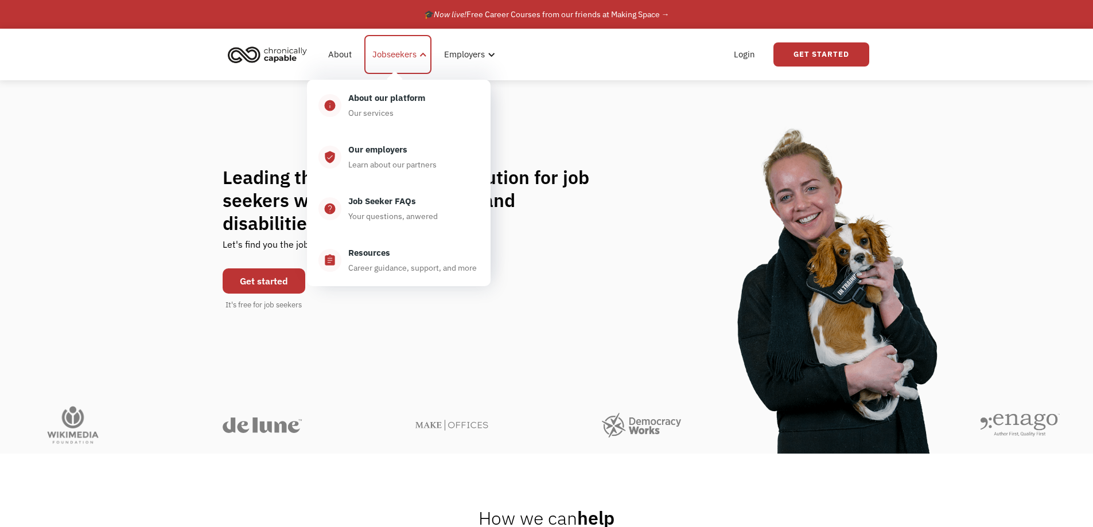
click at [416, 51] on div "Jobseekers" at bounding box center [397, 54] width 67 height 39
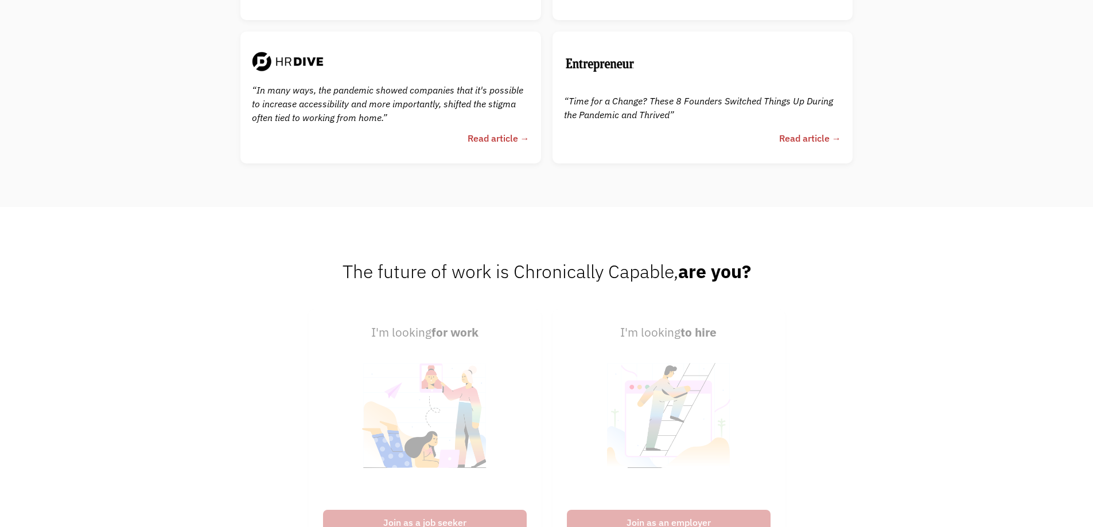
scroll to position [2885, 0]
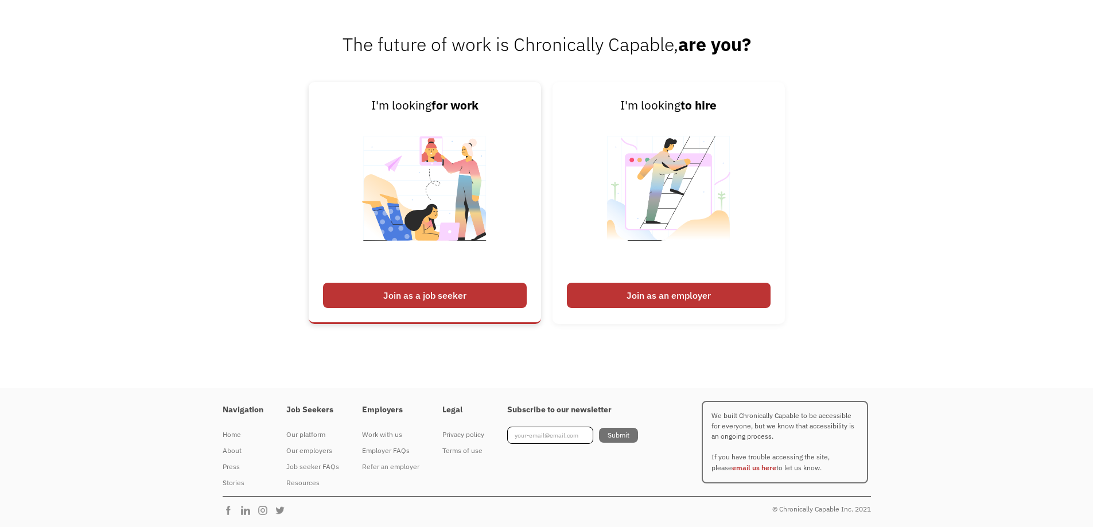
click at [471, 293] on div "Join as a job seeker" at bounding box center [425, 295] width 204 height 25
click at [424, 311] on link "I'm looking for work Join as a job seeker" at bounding box center [425, 203] width 232 height 242
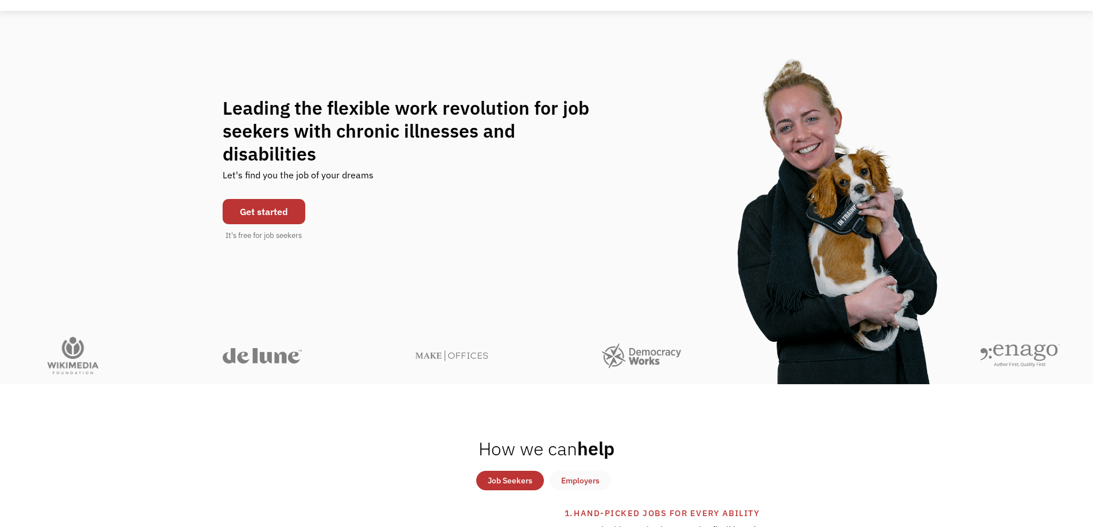
scroll to position [0, 0]
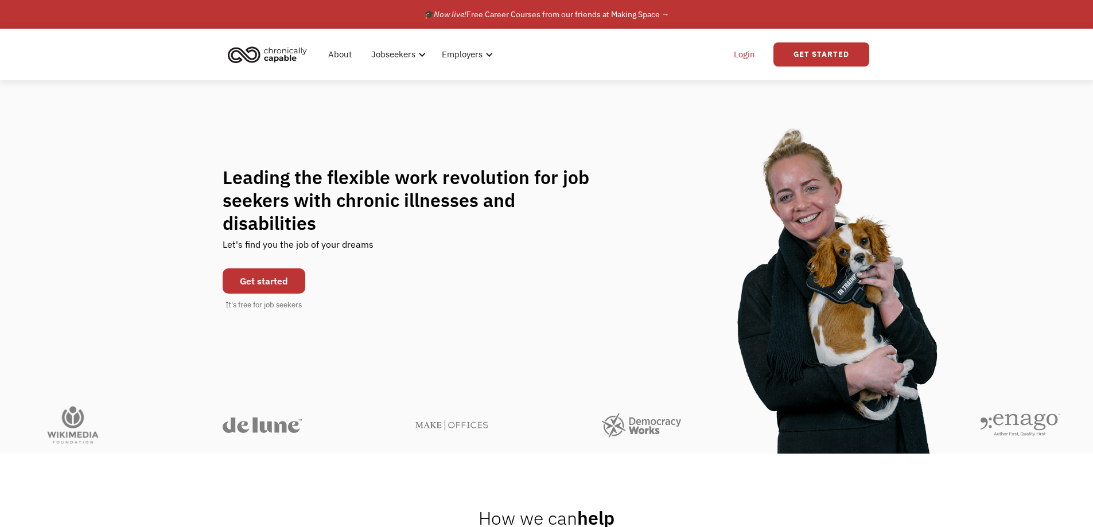
click at [747, 48] on link "Login" at bounding box center [744, 54] width 35 height 37
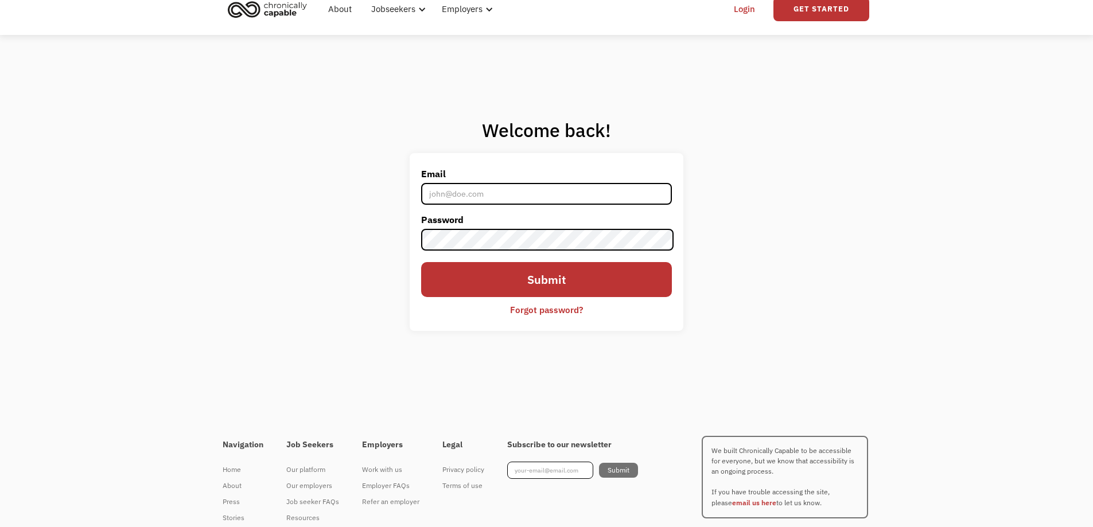
scroll to position [80, 0]
